Goal: Task Accomplishment & Management: Use online tool/utility

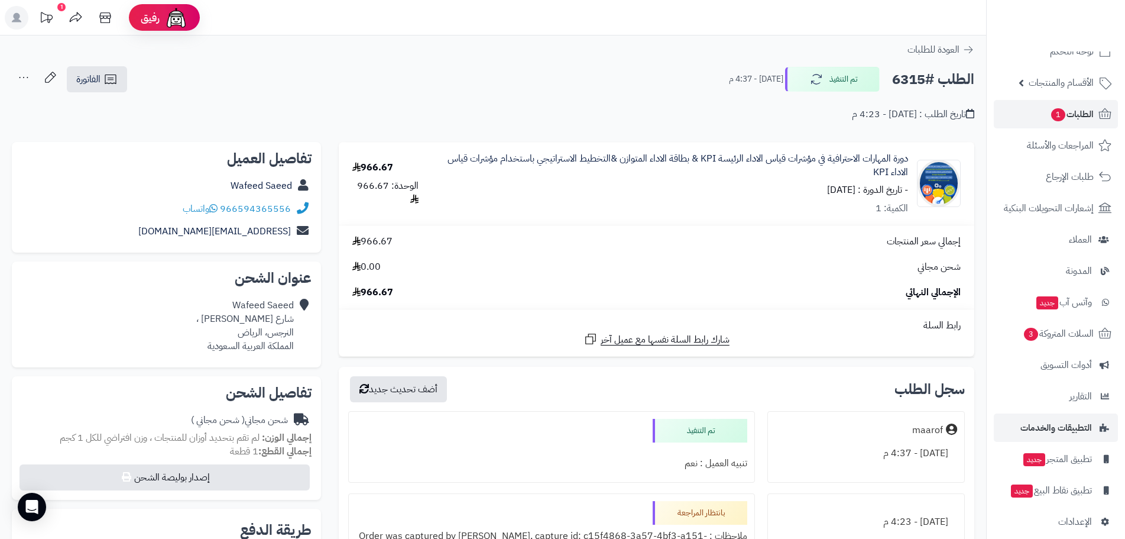
scroll to position [34, 0]
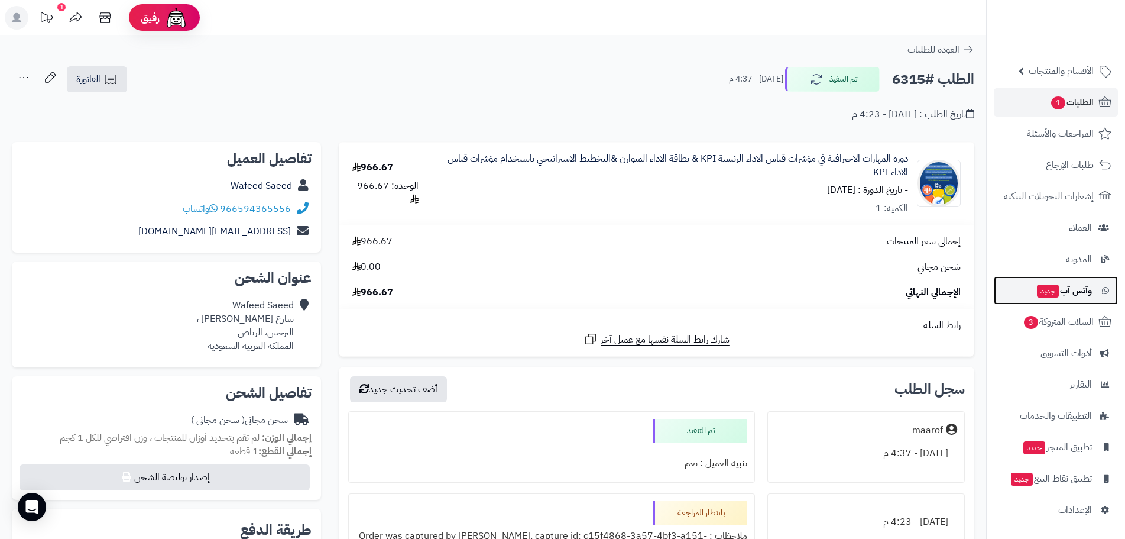
click at [1067, 296] on span "وآتس آب جديد" at bounding box center [1064, 290] width 56 height 17
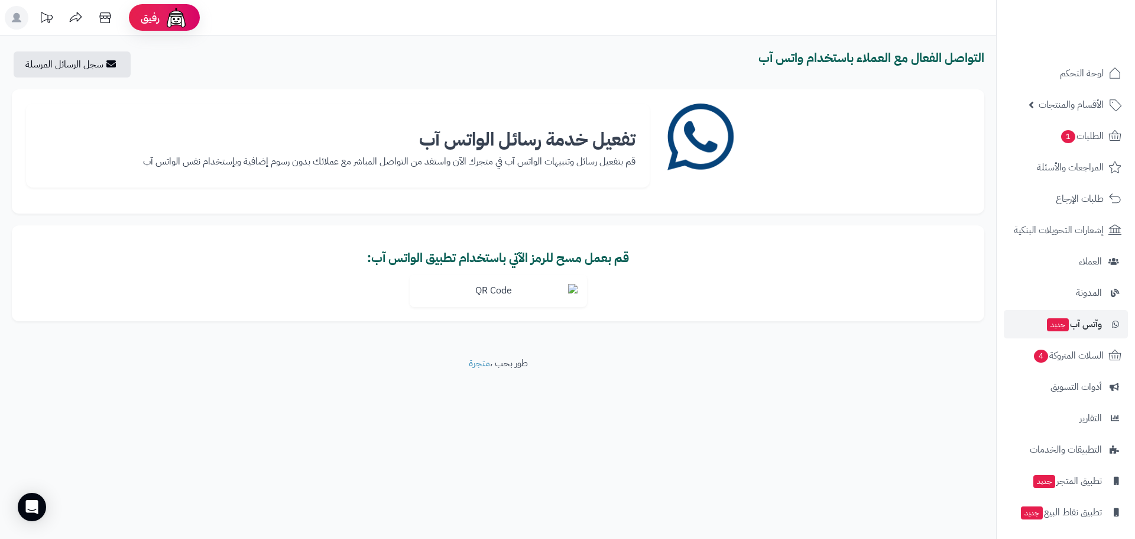
click at [562, 132] on b "تفعيل خدمة رسائل الواتس آب" at bounding box center [527, 139] width 216 height 28
click at [482, 295] on img at bounding box center [498, 290] width 177 height 33
click at [560, 296] on img at bounding box center [498, 290] width 177 height 33
click at [479, 296] on img at bounding box center [498, 290] width 177 height 33
click at [507, 293] on img at bounding box center [498, 290] width 177 height 33
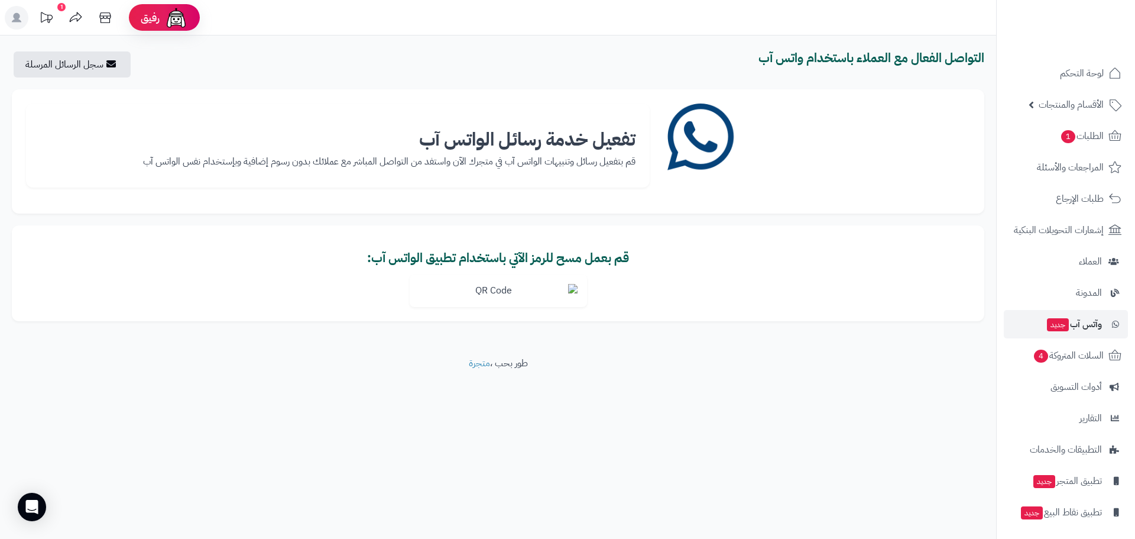
click at [508, 293] on img at bounding box center [498, 290] width 177 height 33
click at [574, 288] on img at bounding box center [498, 290] width 177 height 33
click at [575, 288] on img at bounding box center [498, 290] width 177 height 33
click at [475, 288] on img at bounding box center [498, 290] width 177 height 33
click at [497, 299] on img at bounding box center [498, 290] width 177 height 33
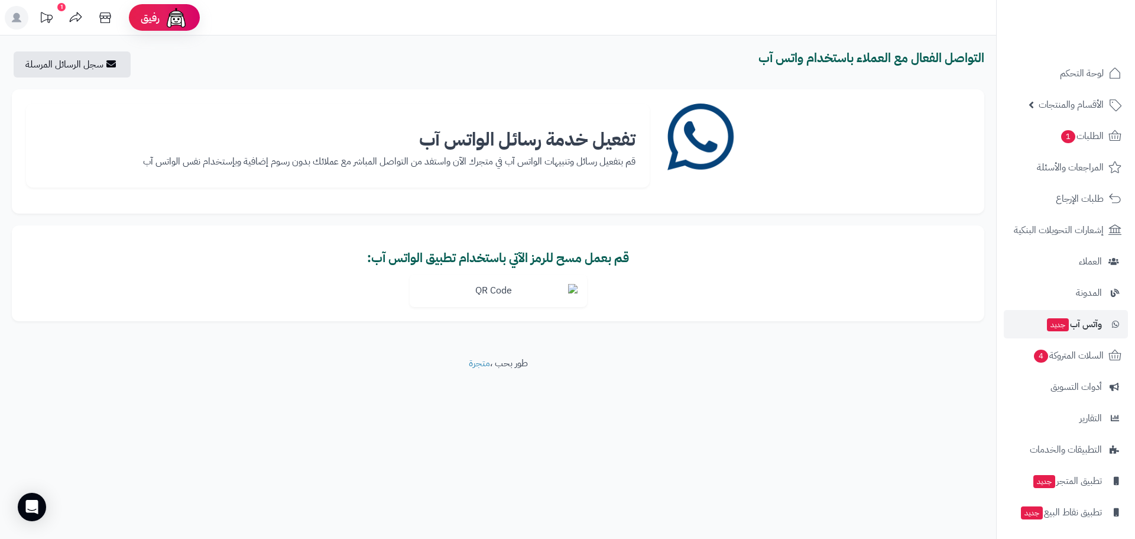
click at [578, 289] on img at bounding box center [498, 290] width 177 height 33
click at [1079, 143] on span "الطلبات 1" at bounding box center [1082, 136] width 44 height 17
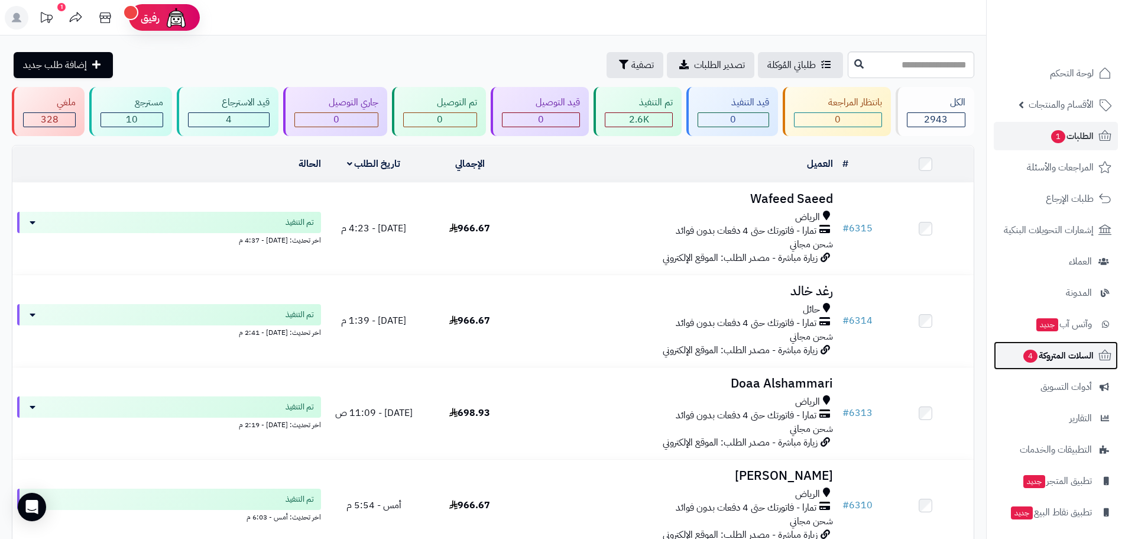
click at [1056, 355] on span "السلات المتروكة 4" at bounding box center [1058, 355] width 72 height 17
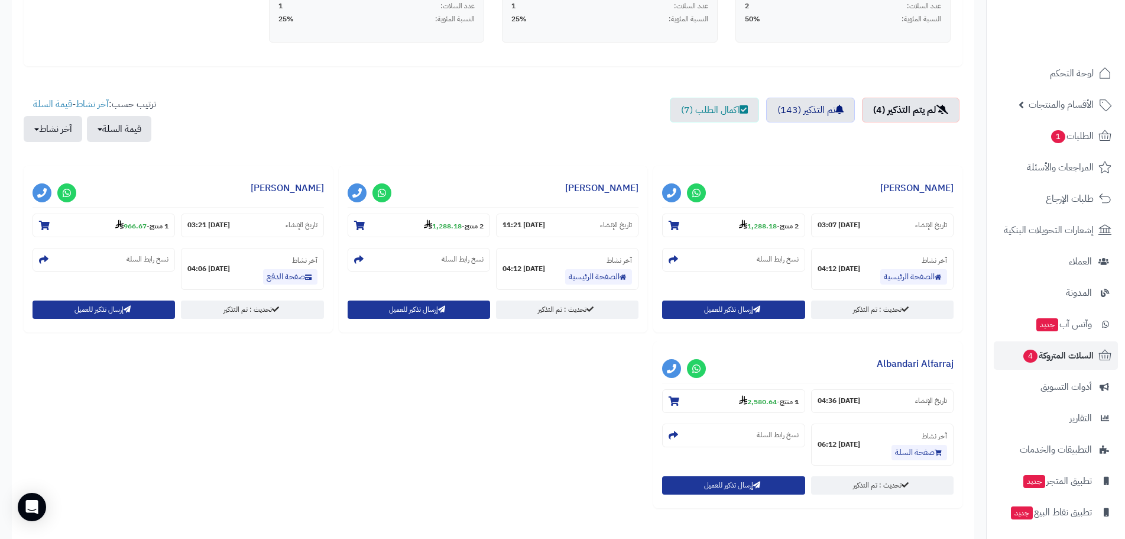
scroll to position [355, 0]
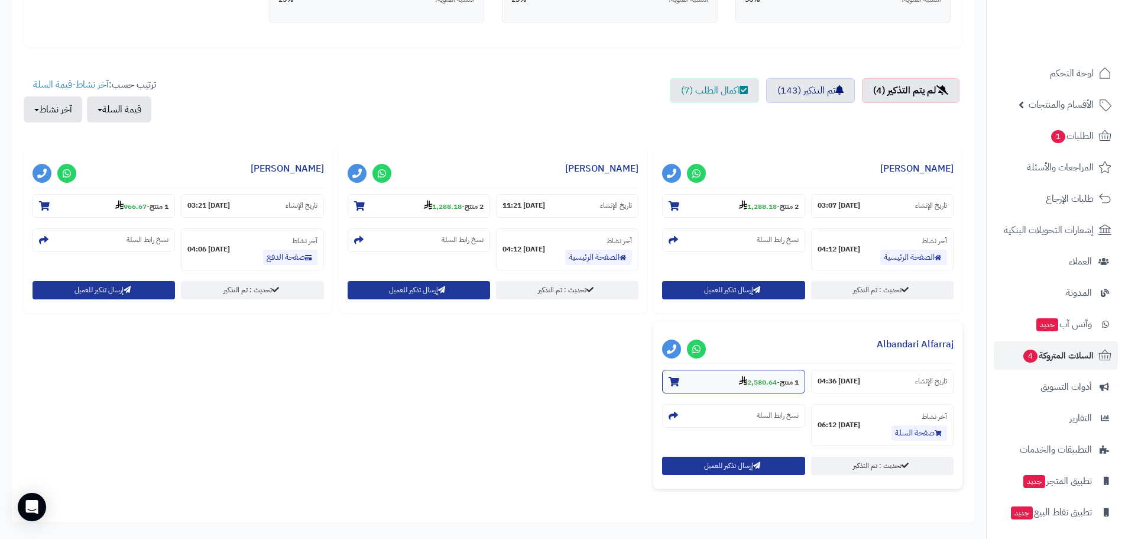
click at [780, 389] on section "1 منتج - 2,580.64" at bounding box center [733, 381] width 142 height 24
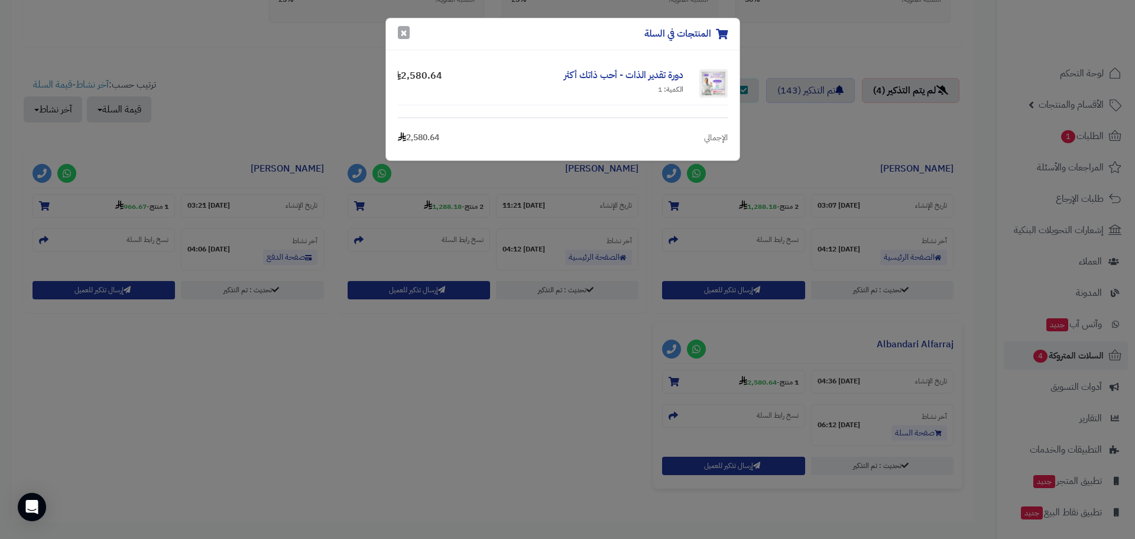
click at [401, 34] on button "×" at bounding box center [404, 32] width 12 height 13
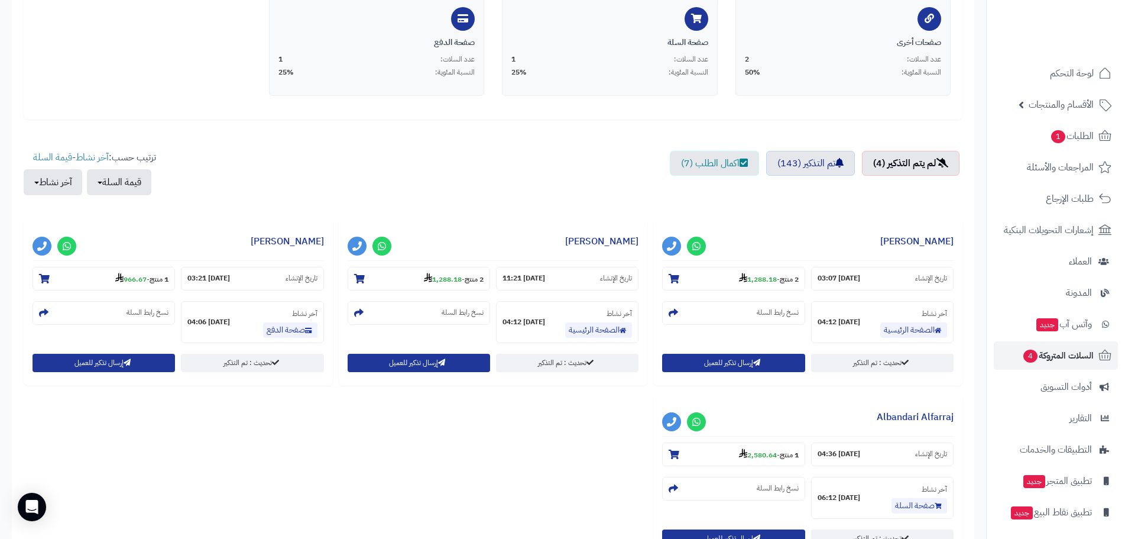
scroll to position [236, 0]
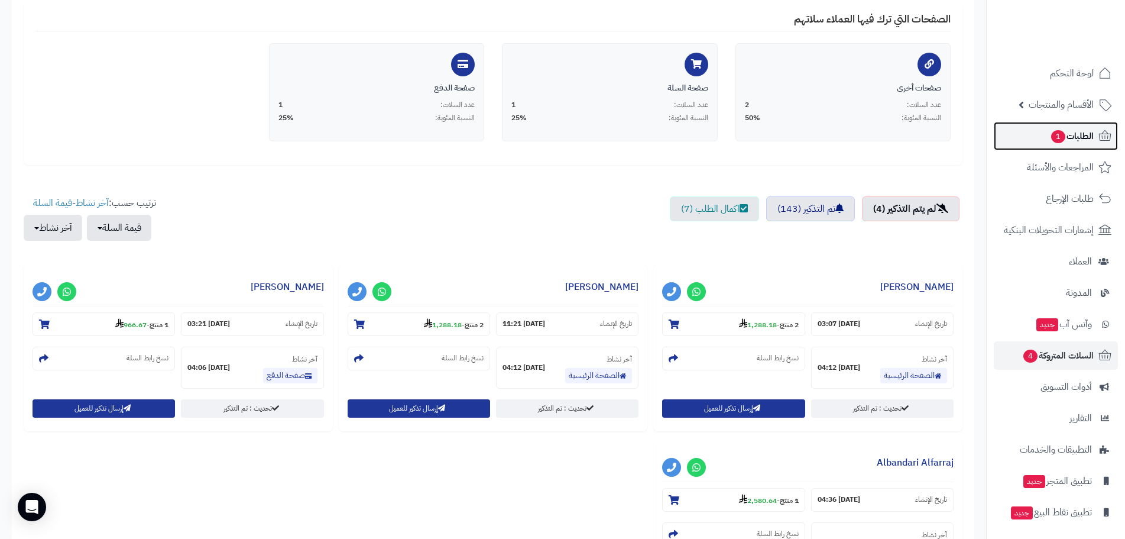
click at [1074, 126] on link "الطلبات 1" at bounding box center [1056, 136] width 124 height 28
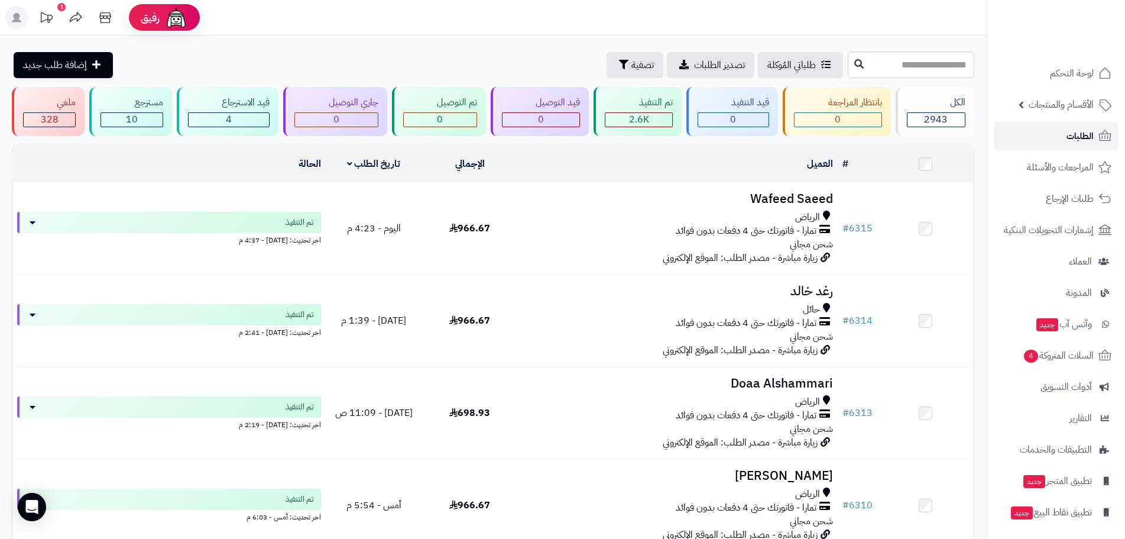
click at [1082, 142] on span "الطلبات" at bounding box center [1079, 136] width 27 height 17
